Goal: Task Accomplishment & Management: Use online tool/utility

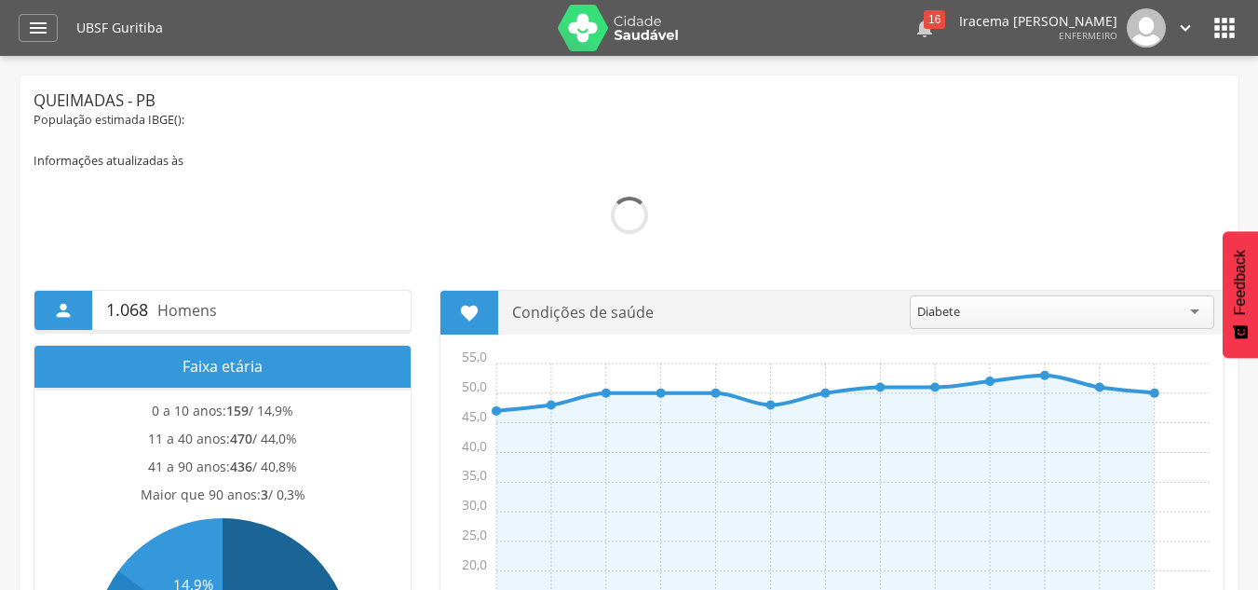
click at [924, 26] on div "16" at bounding box center [934, 19] width 21 height 19
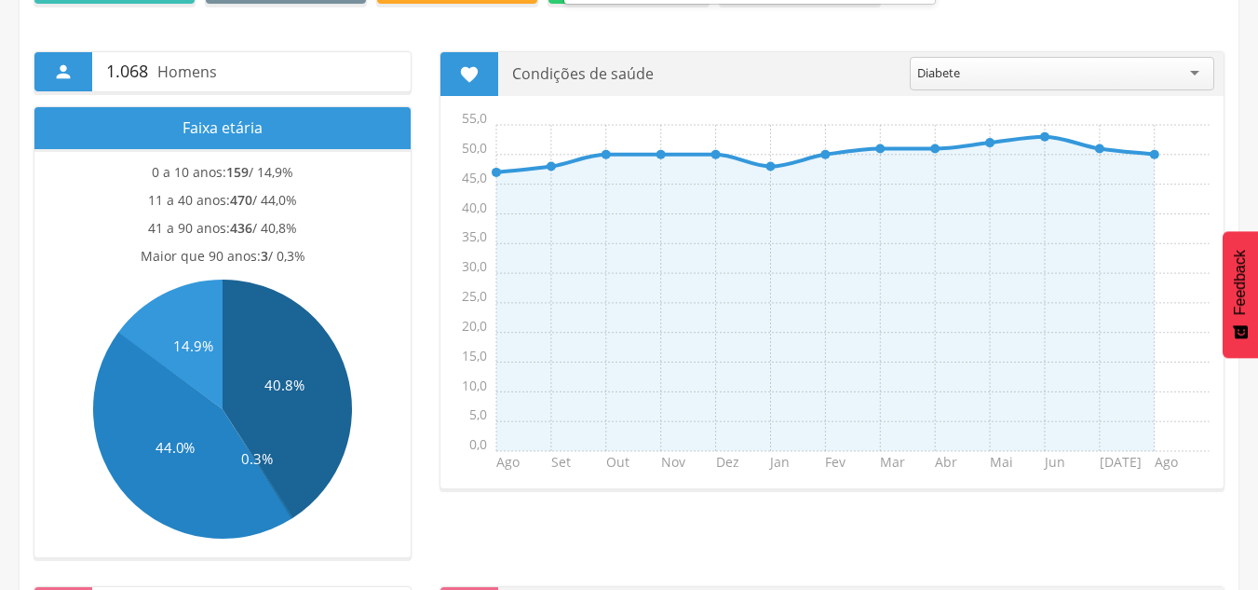
scroll to position [495, 0]
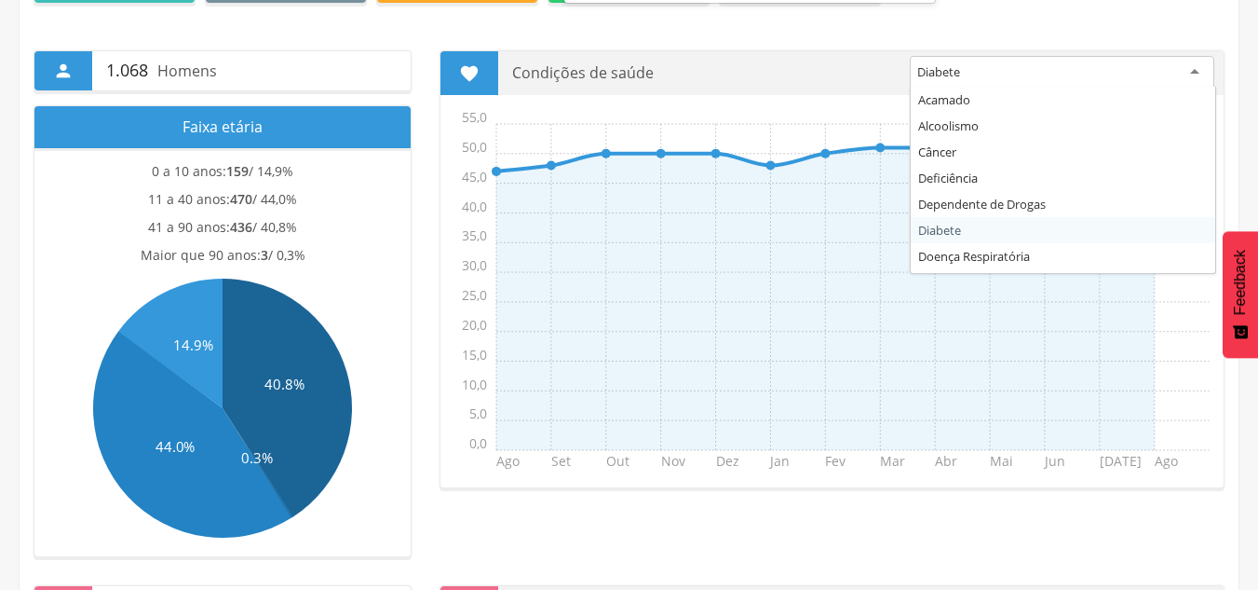
click at [1194, 68] on div "Diabete" at bounding box center [1062, 73] width 305 height 34
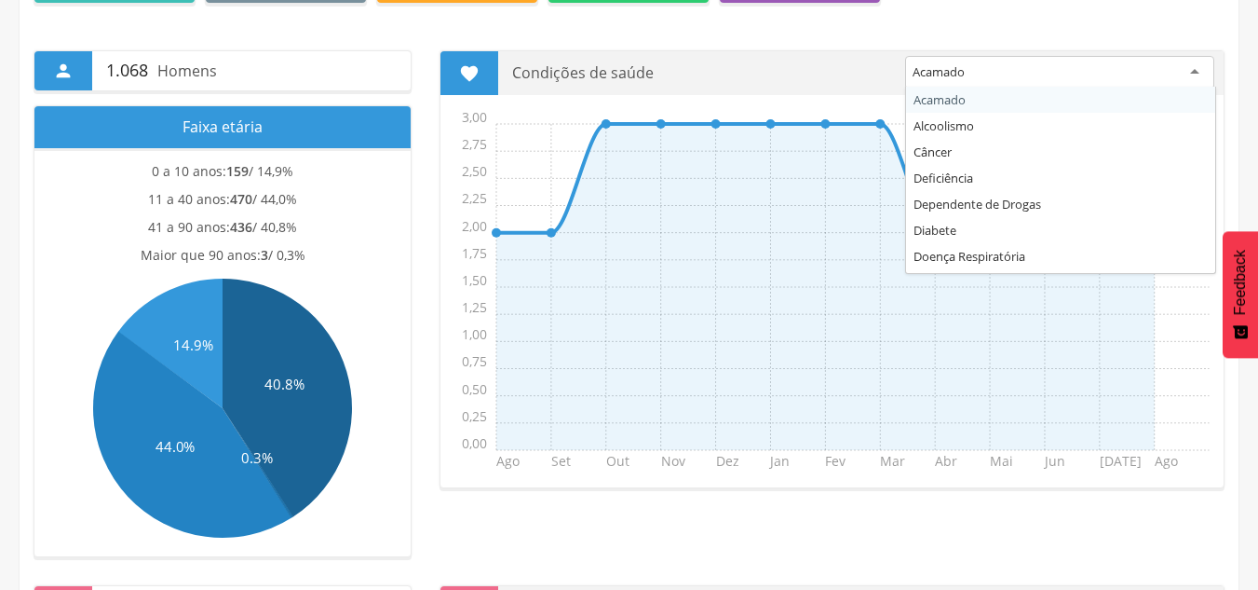
click at [1189, 70] on div "Acamado" at bounding box center [1059, 73] width 309 height 34
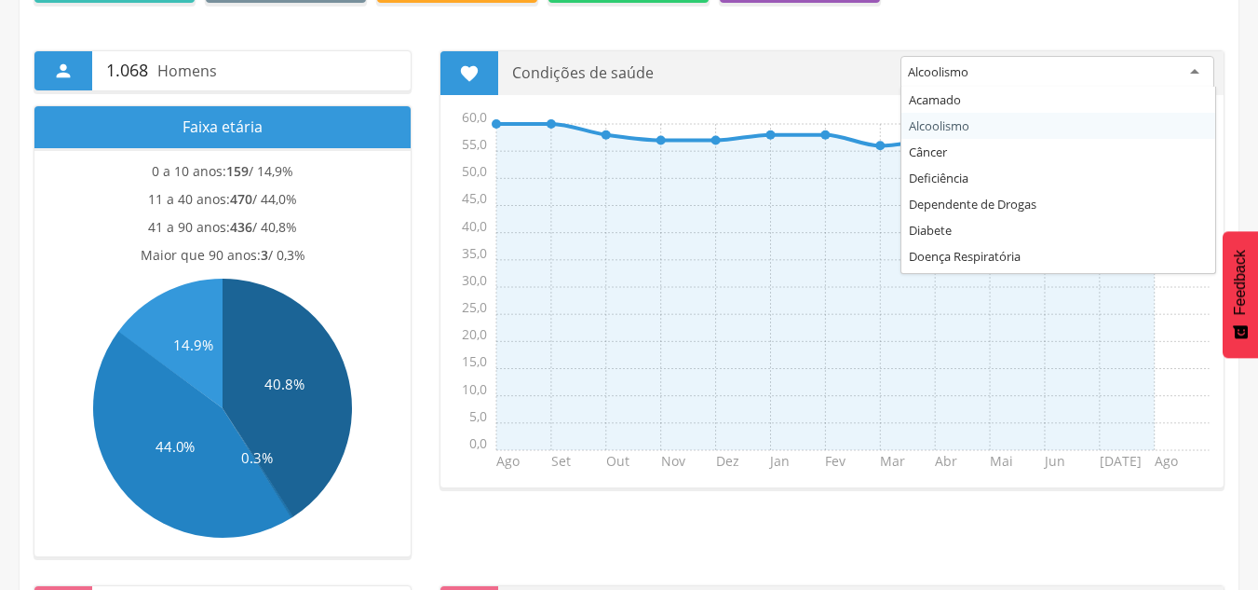
click at [1191, 70] on div "Alcoolismo" at bounding box center [1058, 73] width 314 height 34
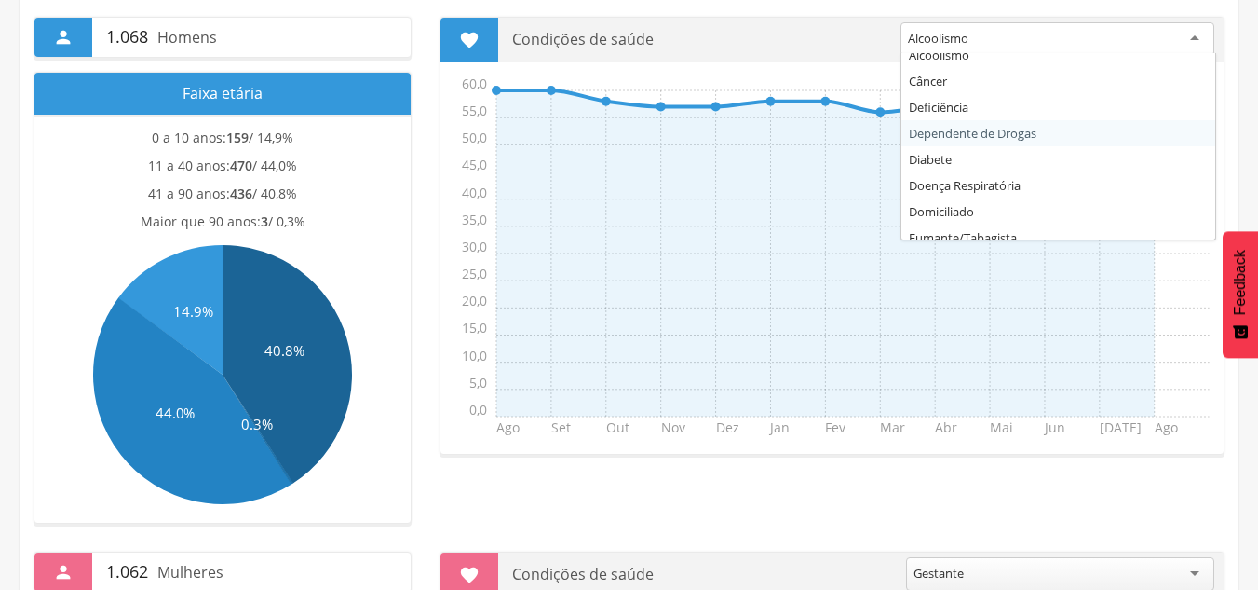
scroll to position [75, 0]
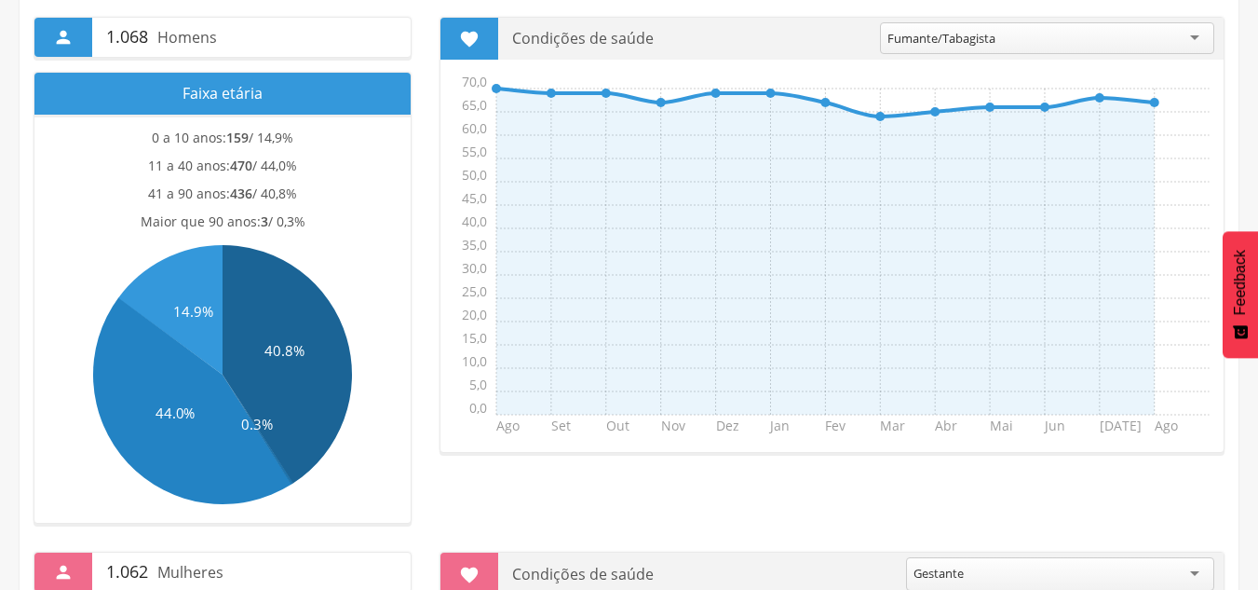
click at [1195, 32] on div "Fumante/Tabagista" at bounding box center [1047, 38] width 334 height 32
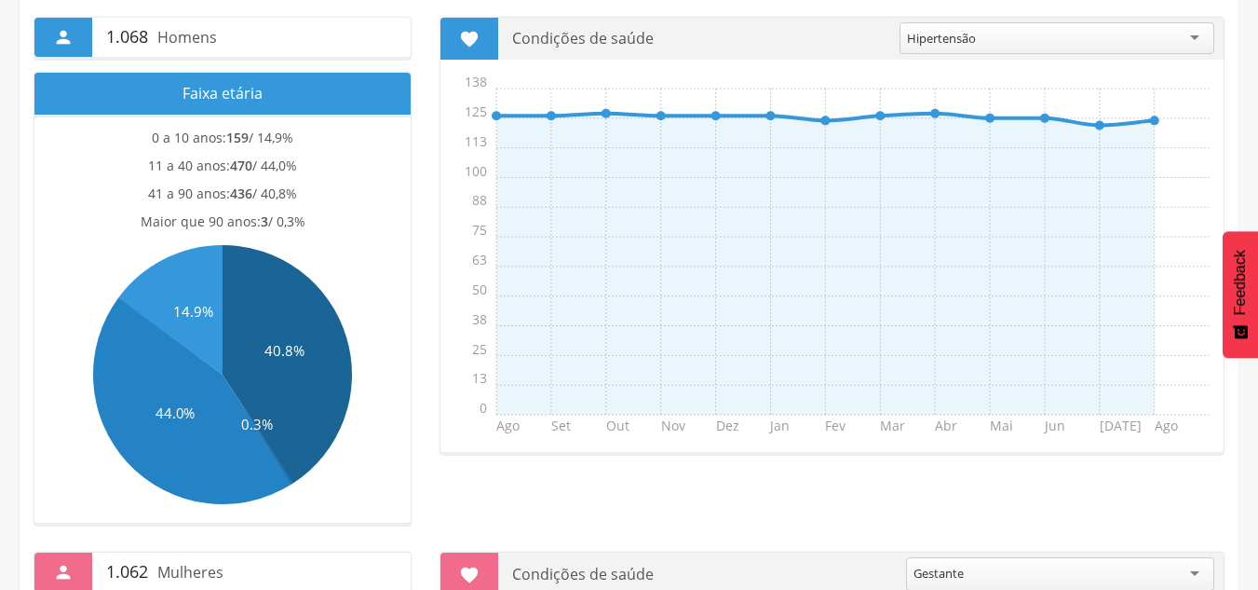
click at [1194, 35] on div "Hipertensão" at bounding box center [1057, 38] width 315 height 32
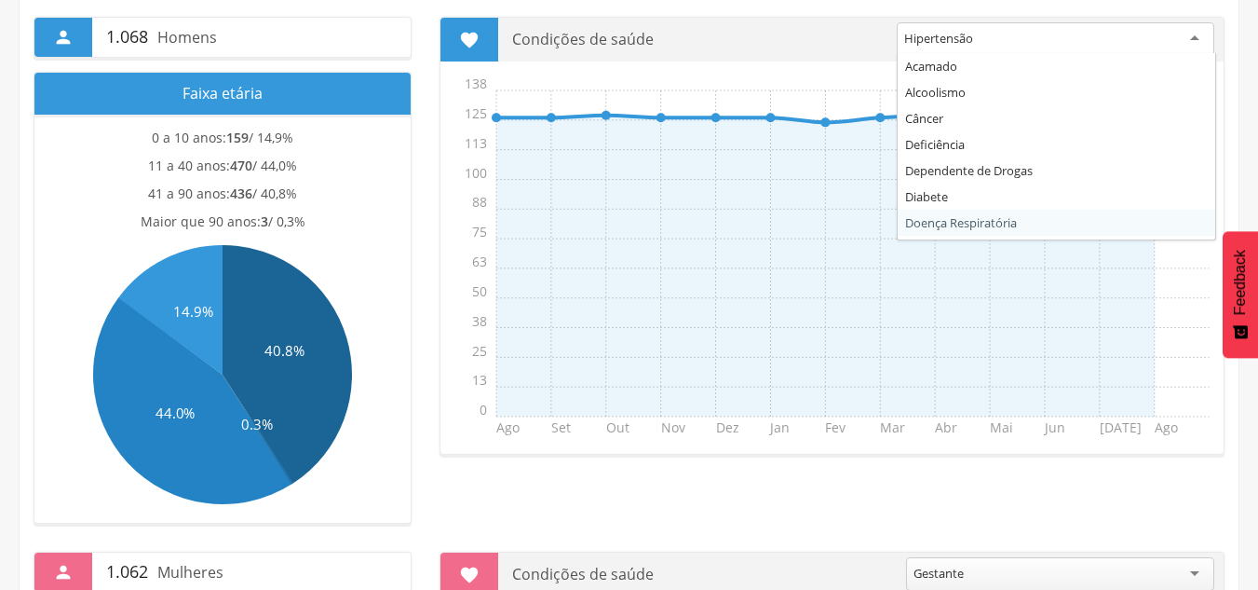
scroll to position [153, 0]
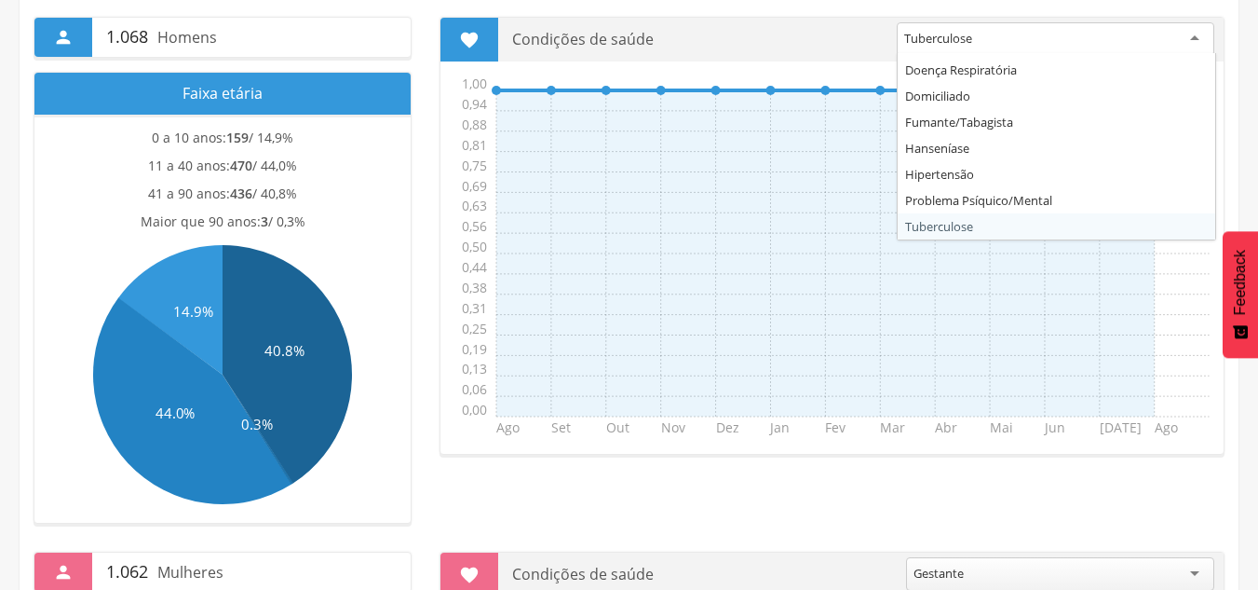
click at [1198, 30] on div "Tuberculose" at bounding box center [1056, 39] width 318 height 34
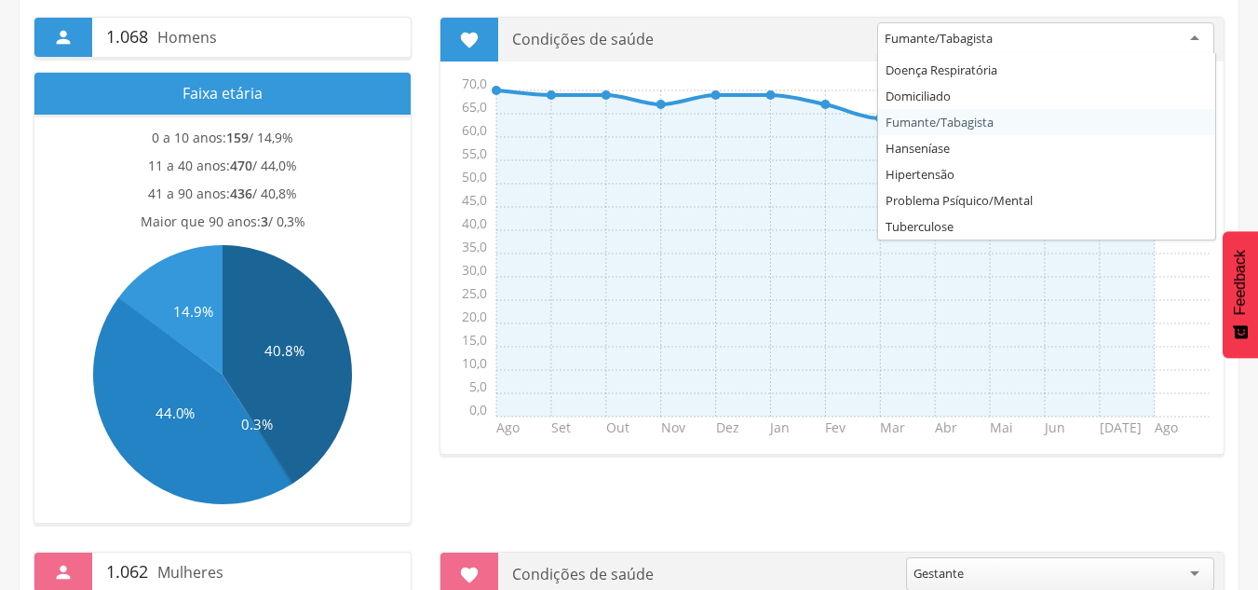
click at [1196, 38] on div "Fumante/Tabagista" at bounding box center [1045, 39] width 337 height 34
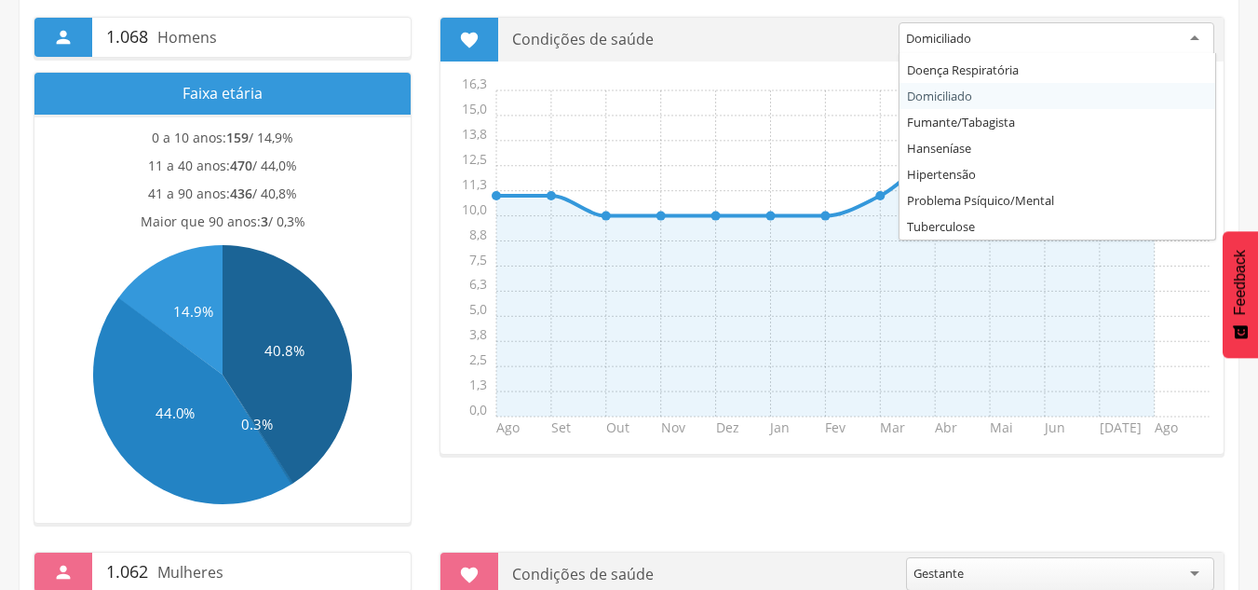
click at [1195, 35] on div "Domiciliado" at bounding box center [1057, 39] width 316 height 34
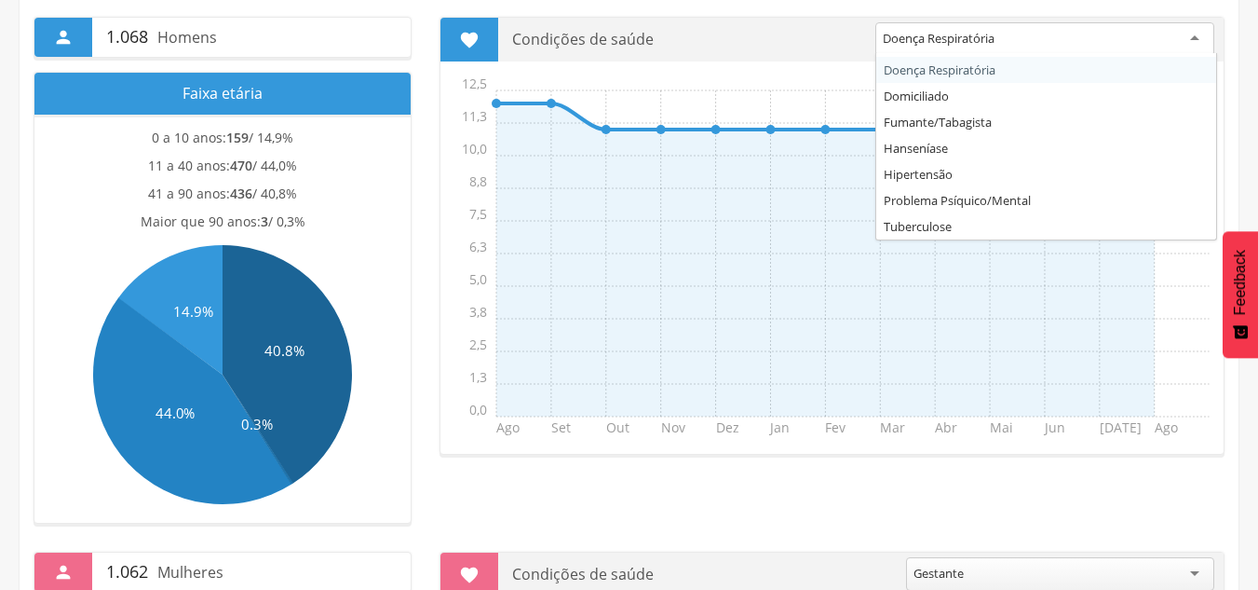
click at [1191, 39] on div "Doença Respiratória" at bounding box center [1045, 39] width 339 height 34
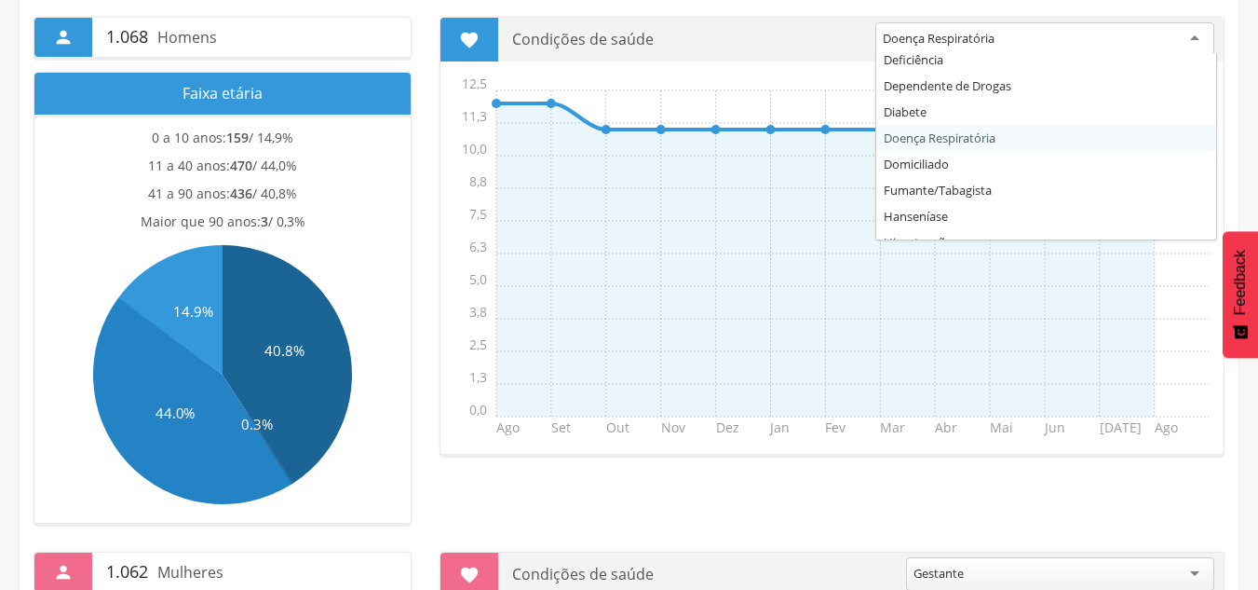
scroll to position [71, 0]
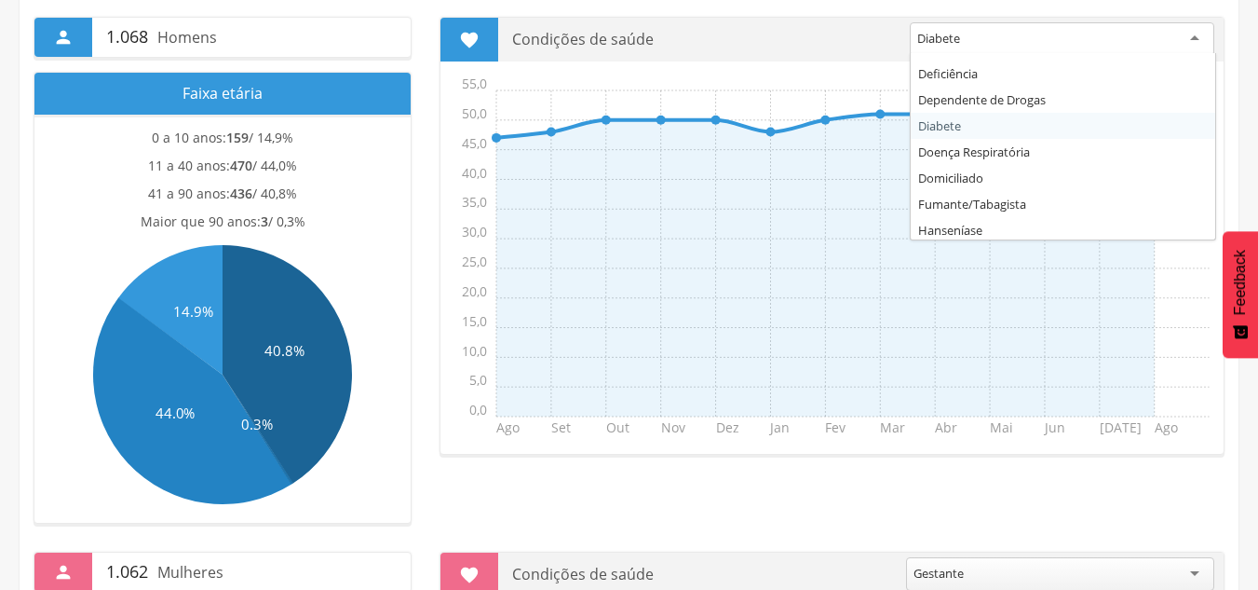
click at [1195, 40] on div "Diabete" at bounding box center [1062, 39] width 305 height 34
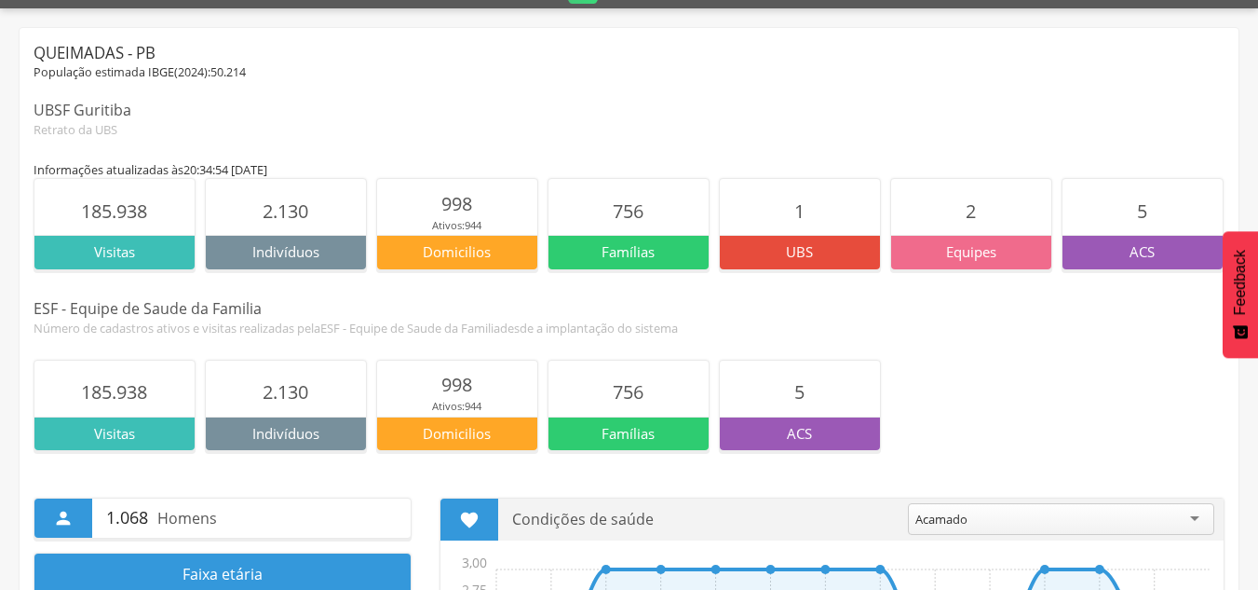
scroll to position [0, 0]
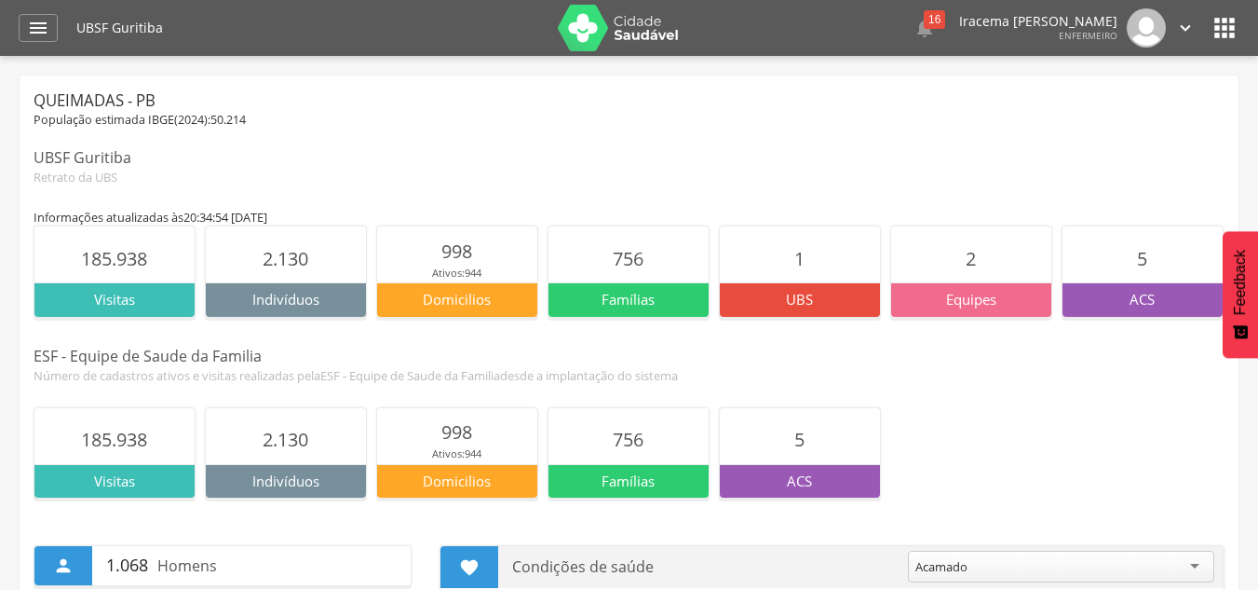
click at [1182, 28] on icon "" at bounding box center [1186, 28] width 20 height 20
click at [1149, 104] on link "Sair" at bounding box center [1121, 107] width 147 height 23
